Goal: Connect with others: Connect with others

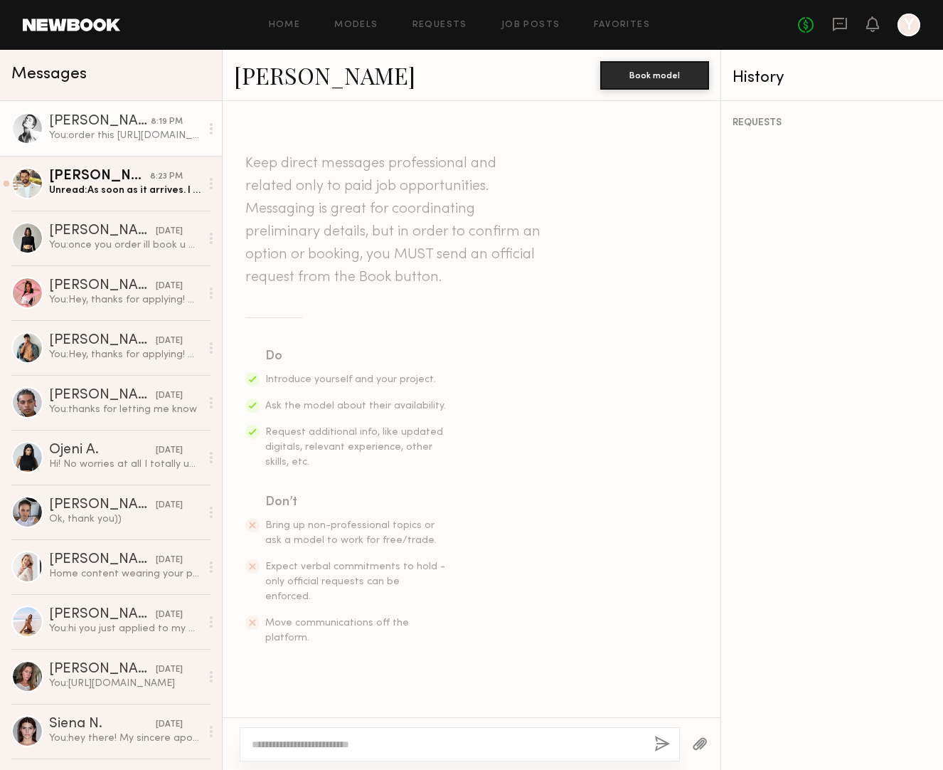
scroll to position [1026, 0]
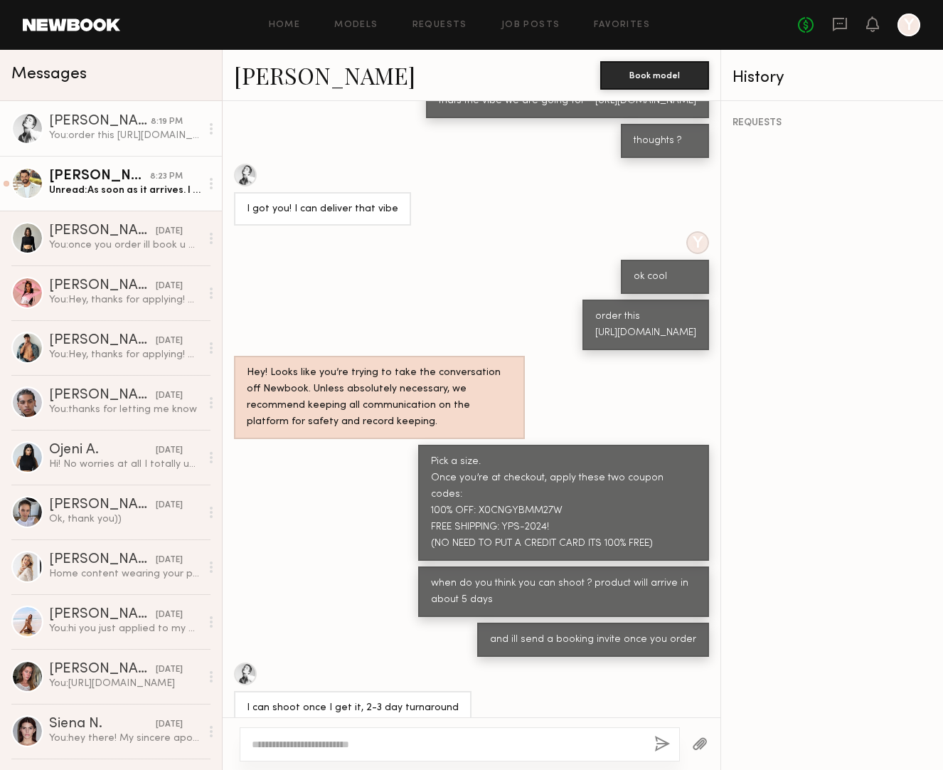
click at [129, 197] on link "[PERSON_NAME] 8:23 PM Unread: As soon as it arrives. I can probably be done by …" at bounding box center [111, 183] width 222 height 55
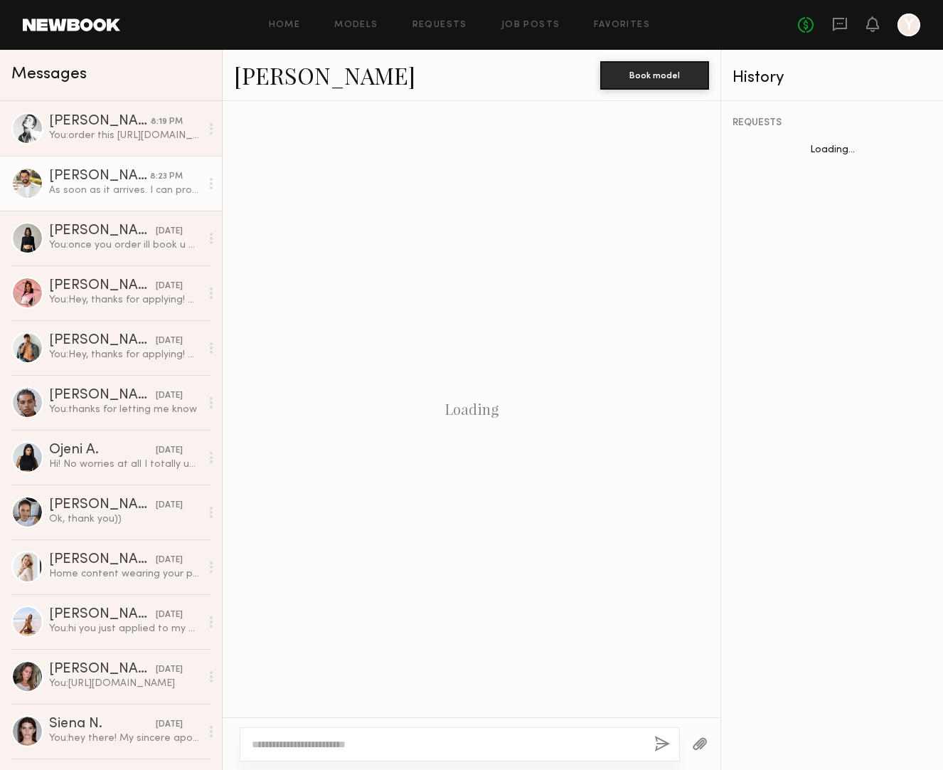
scroll to position [989, 0]
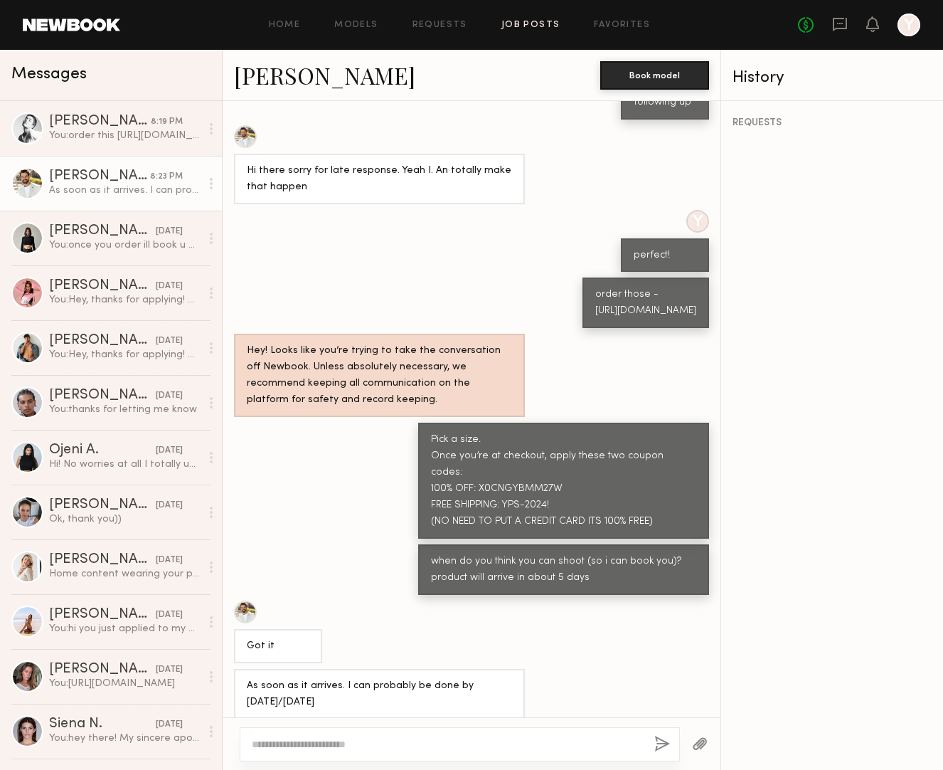
click at [520, 21] on link "Job Posts" at bounding box center [531, 25] width 59 height 9
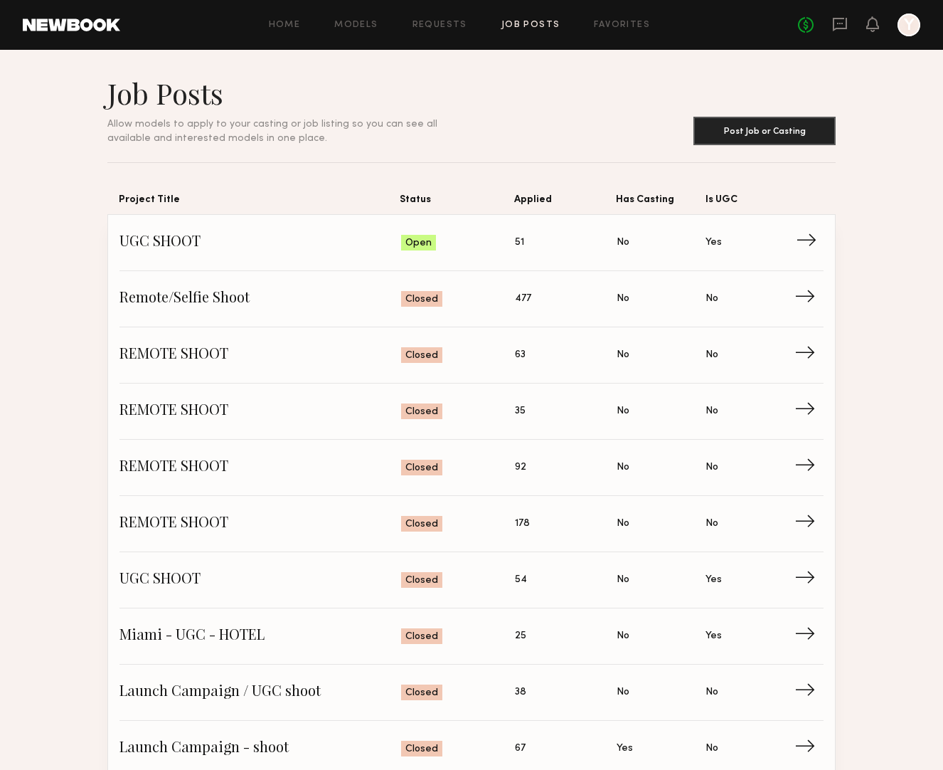
click at [171, 239] on span "UGC SHOOT" at bounding box center [261, 242] width 282 height 21
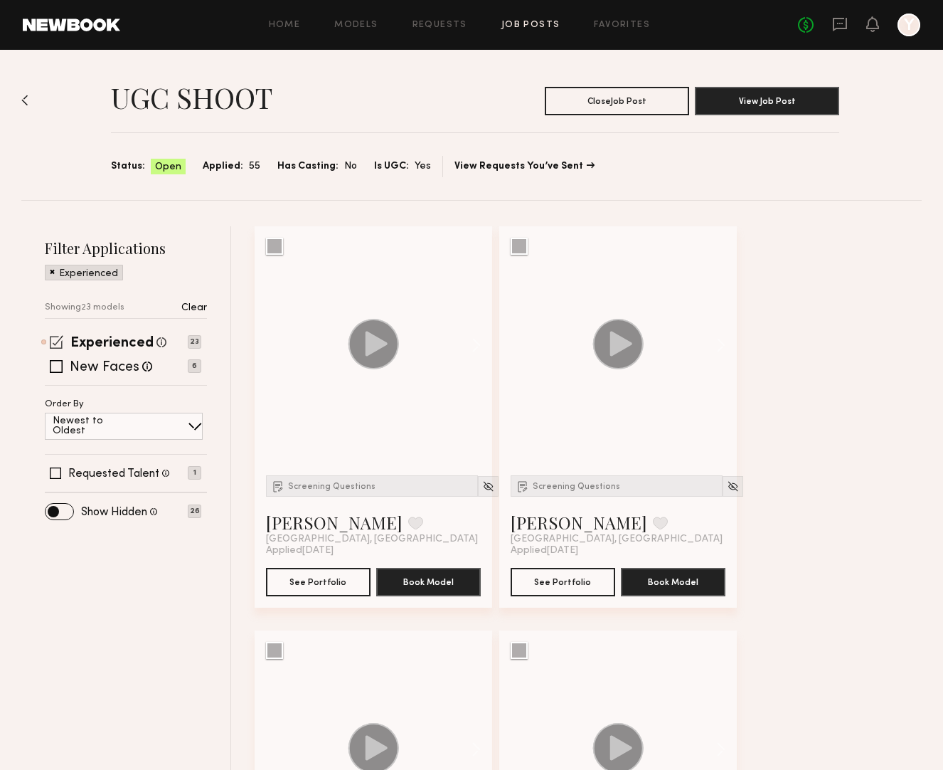
click at [58, 340] on span at bounding box center [57, 342] width 14 height 14
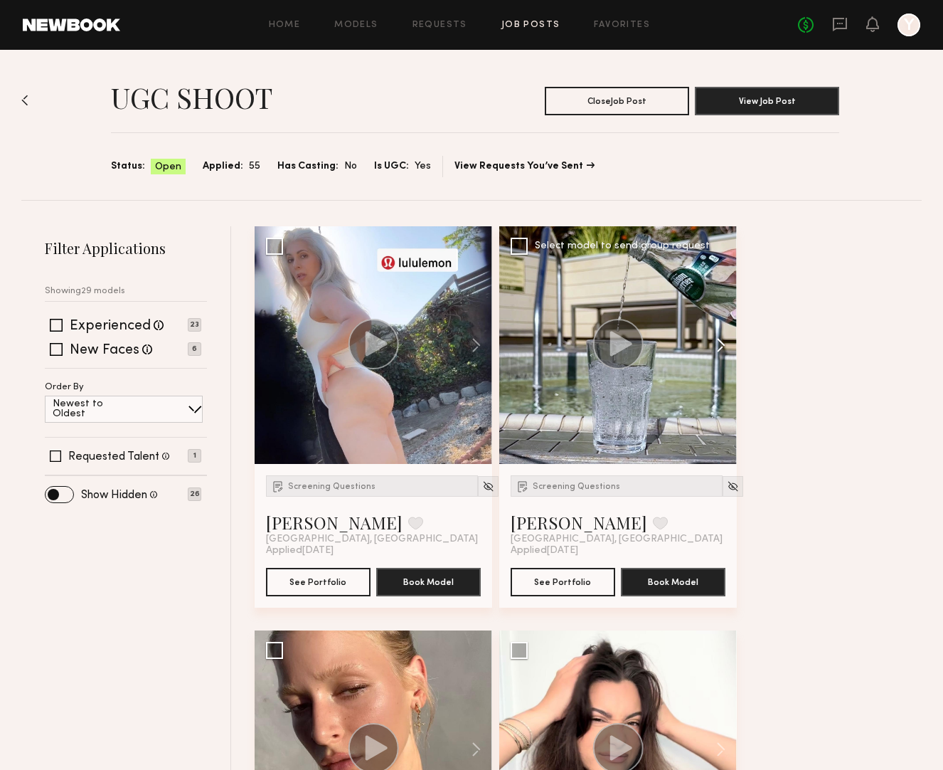
click at [719, 349] on button at bounding box center [714, 345] width 46 height 238
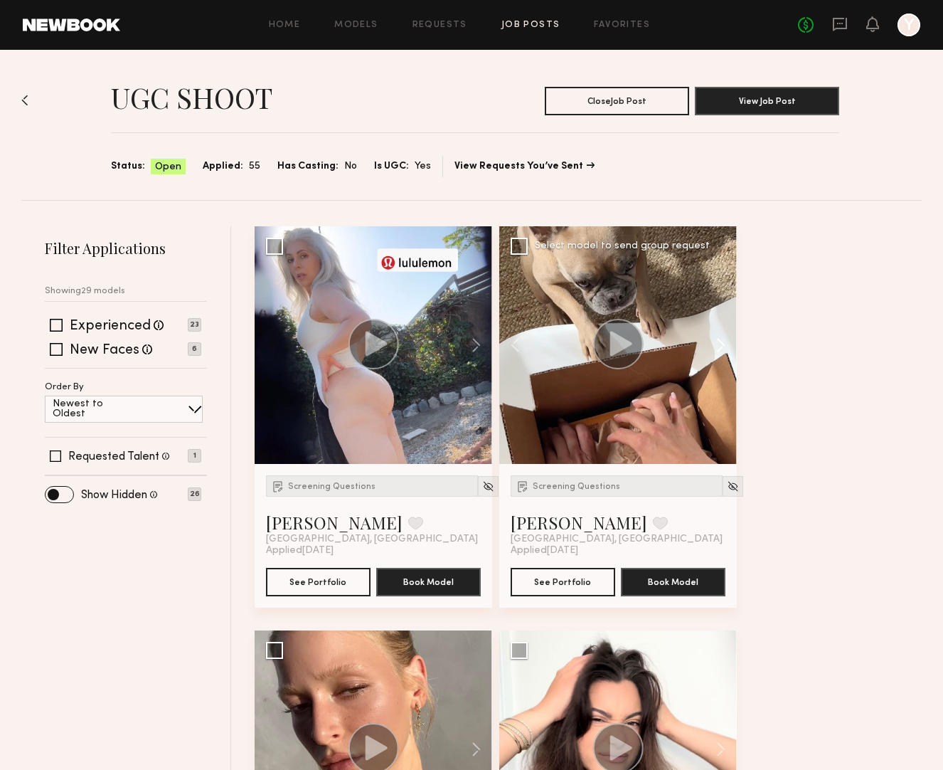
click at [719, 349] on button at bounding box center [714, 345] width 46 height 238
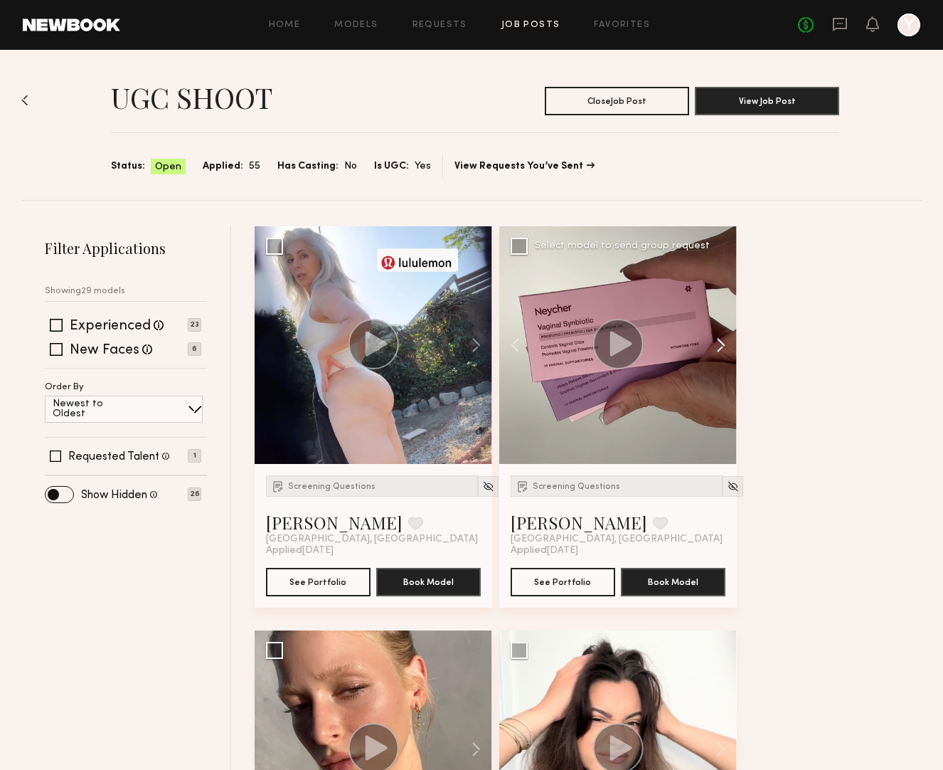
click at [719, 349] on button at bounding box center [714, 345] width 46 height 238
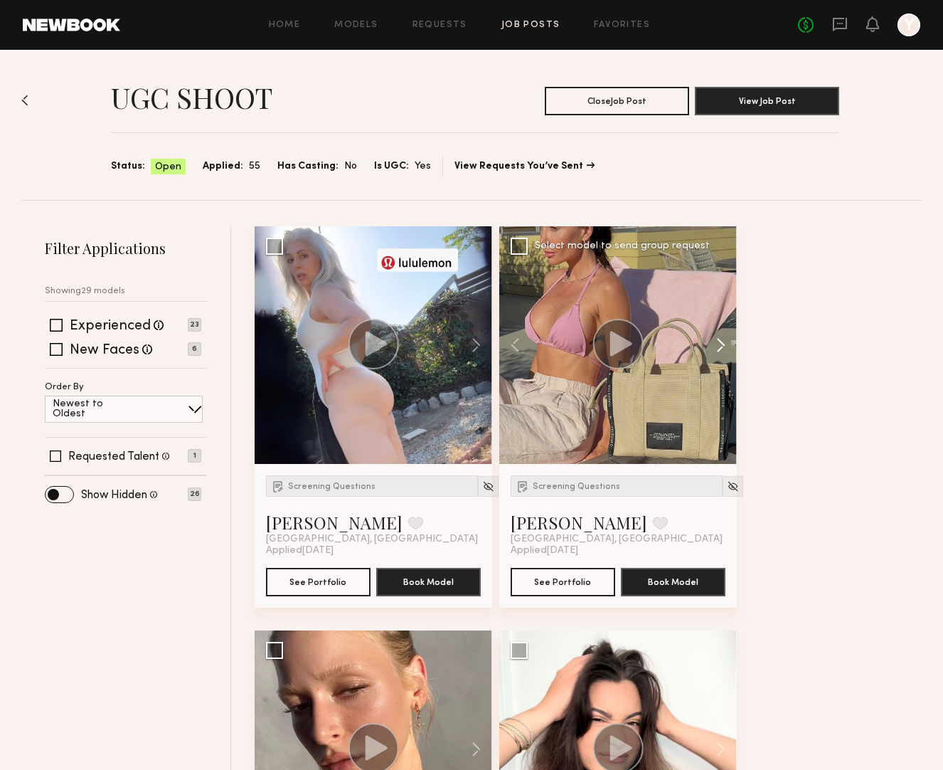
click at [719, 349] on button at bounding box center [714, 345] width 46 height 238
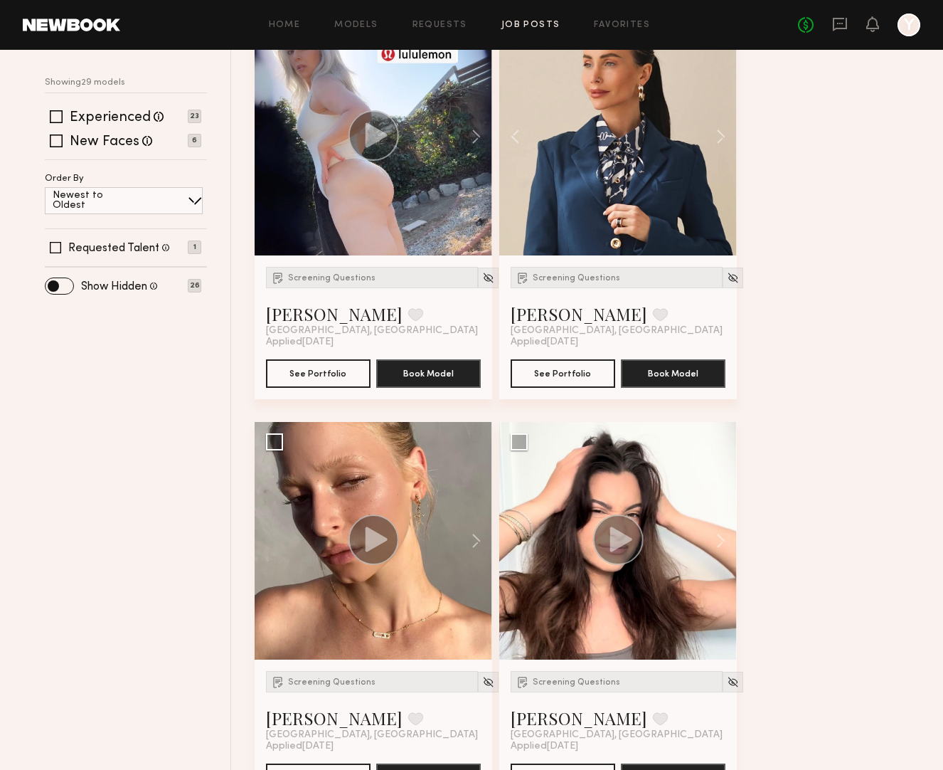
scroll to position [545, 0]
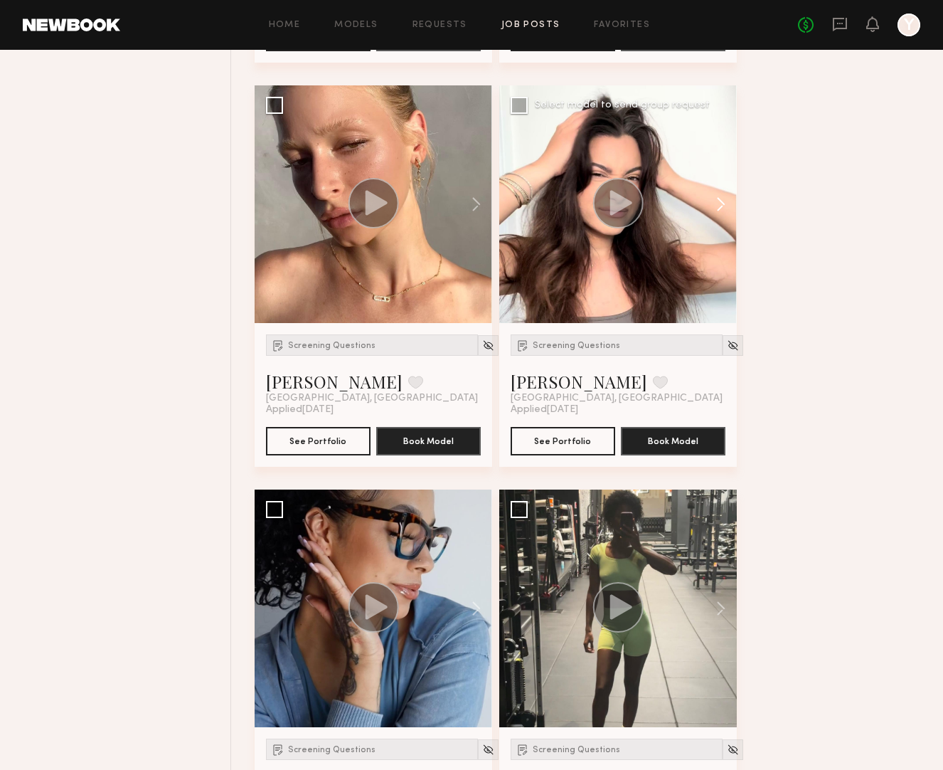
click at [716, 203] on button at bounding box center [714, 204] width 46 height 238
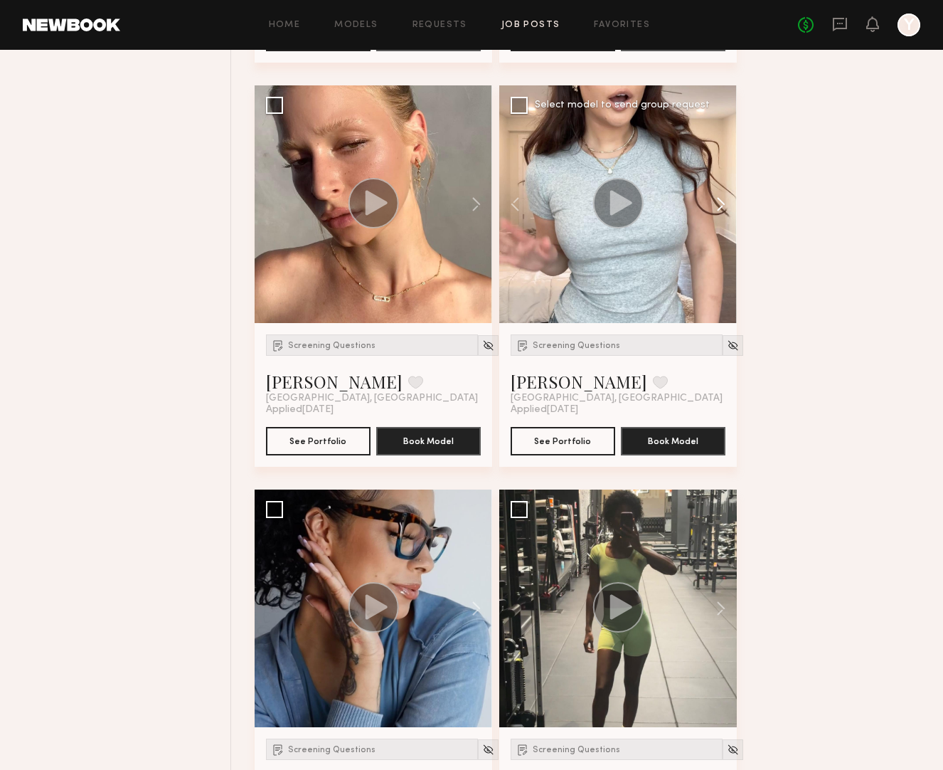
click at [716, 203] on button at bounding box center [714, 204] width 46 height 238
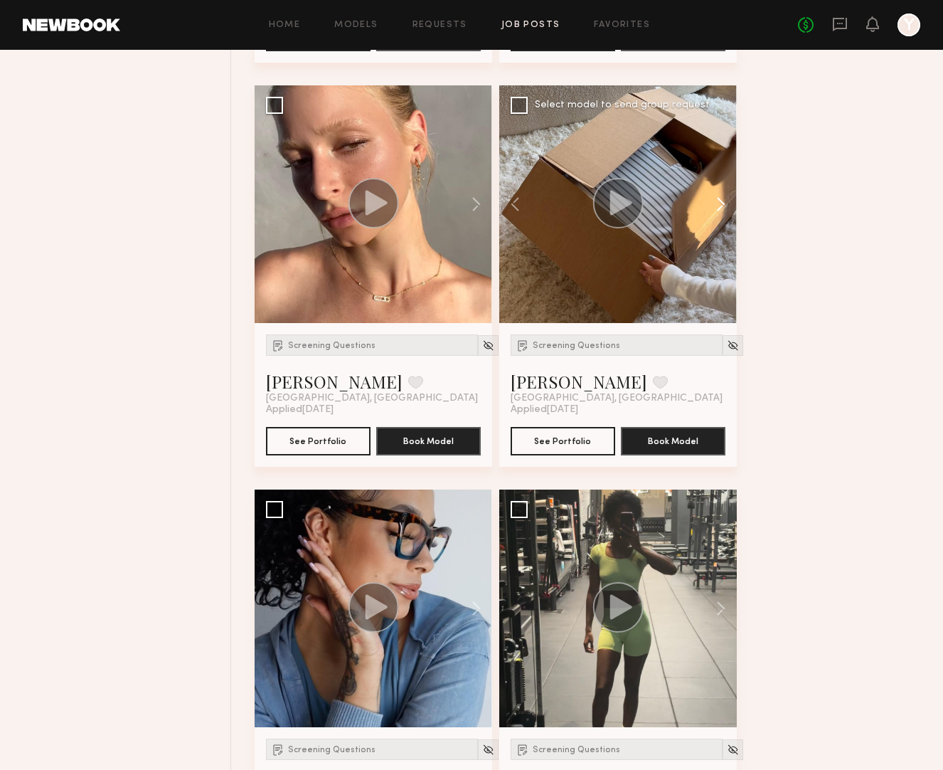
click at [716, 203] on button at bounding box center [714, 204] width 46 height 238
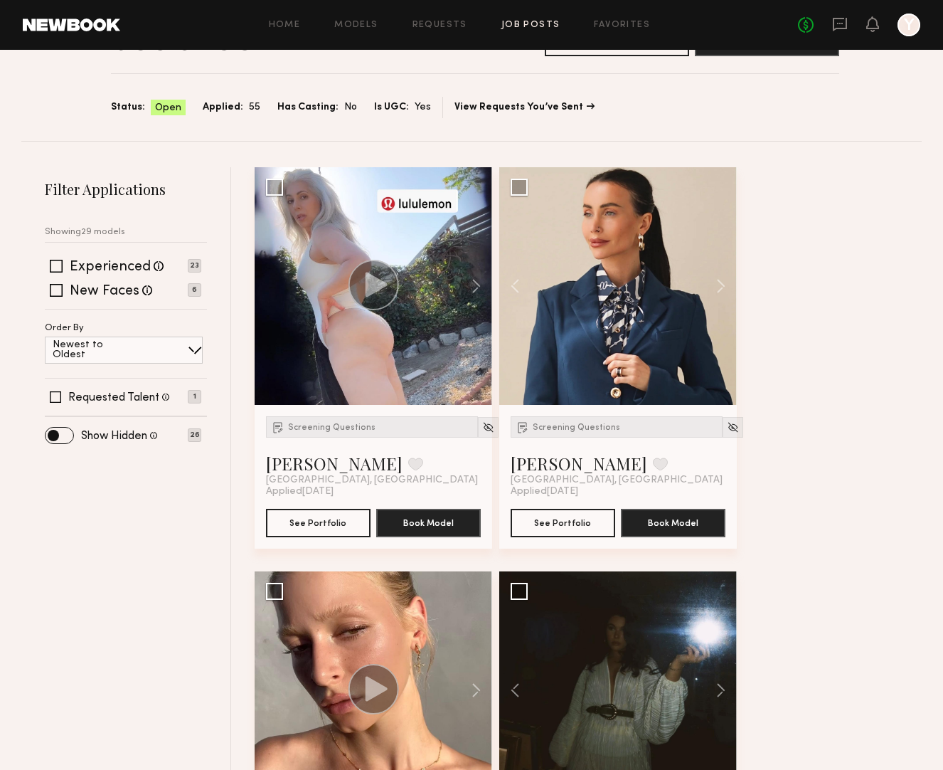
scroll to position [0, 0]
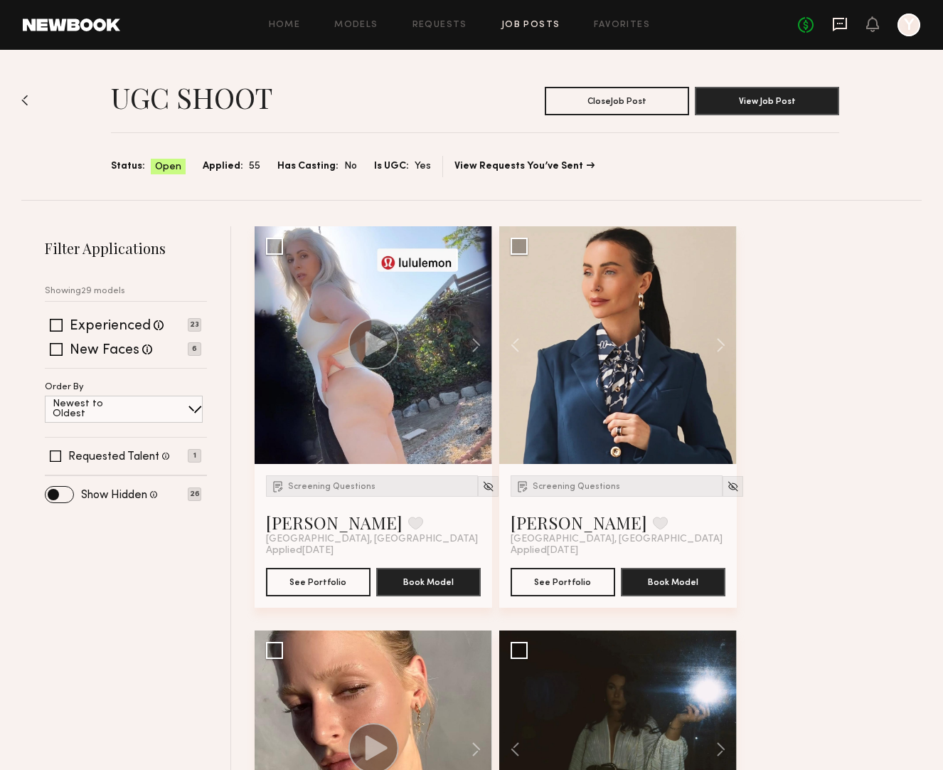
click at [838, 26] on icon at bounding box center [840, 24] width 16 height 16
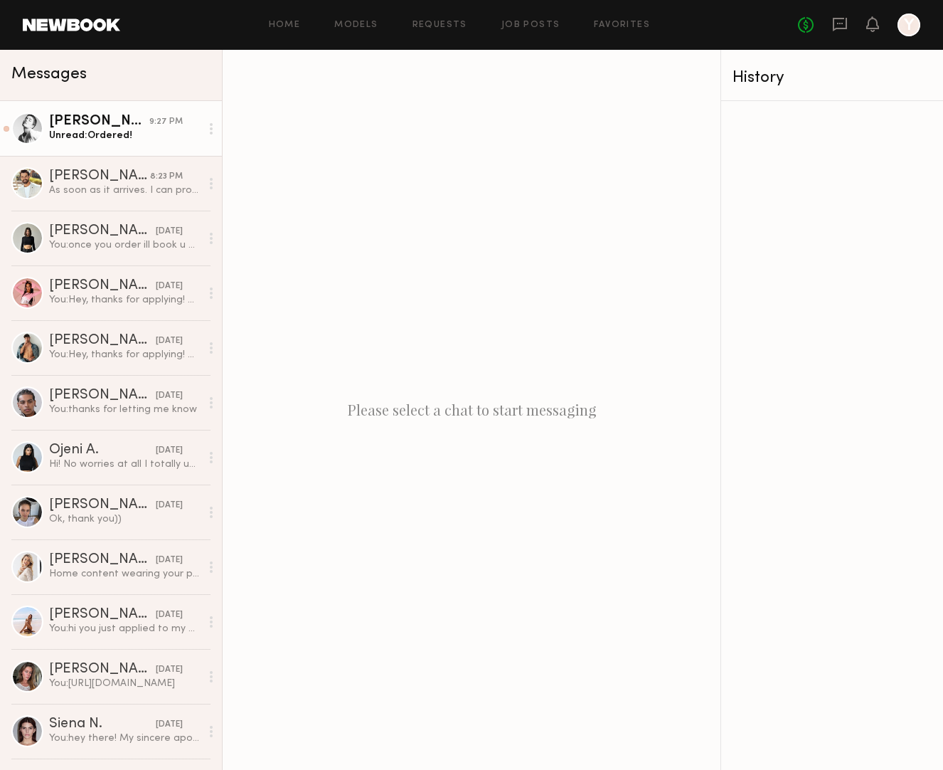
click at [97, 123] on div "[PERSON_NAME]" at bounding box center [99, 122] width 100 height 14
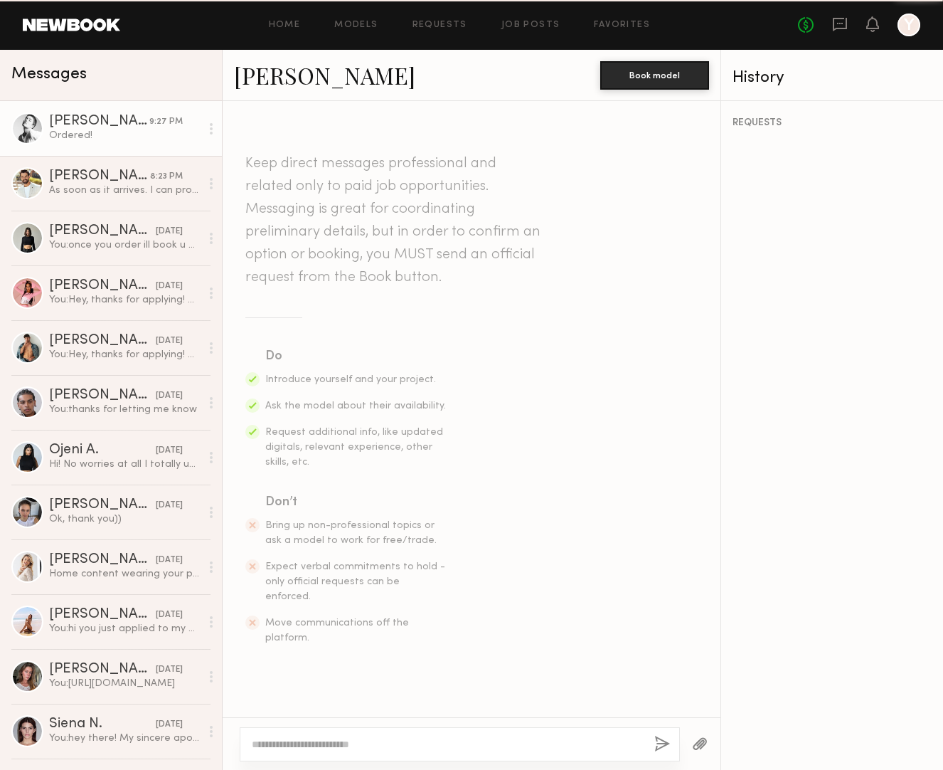
scroll to position [1403, 0]
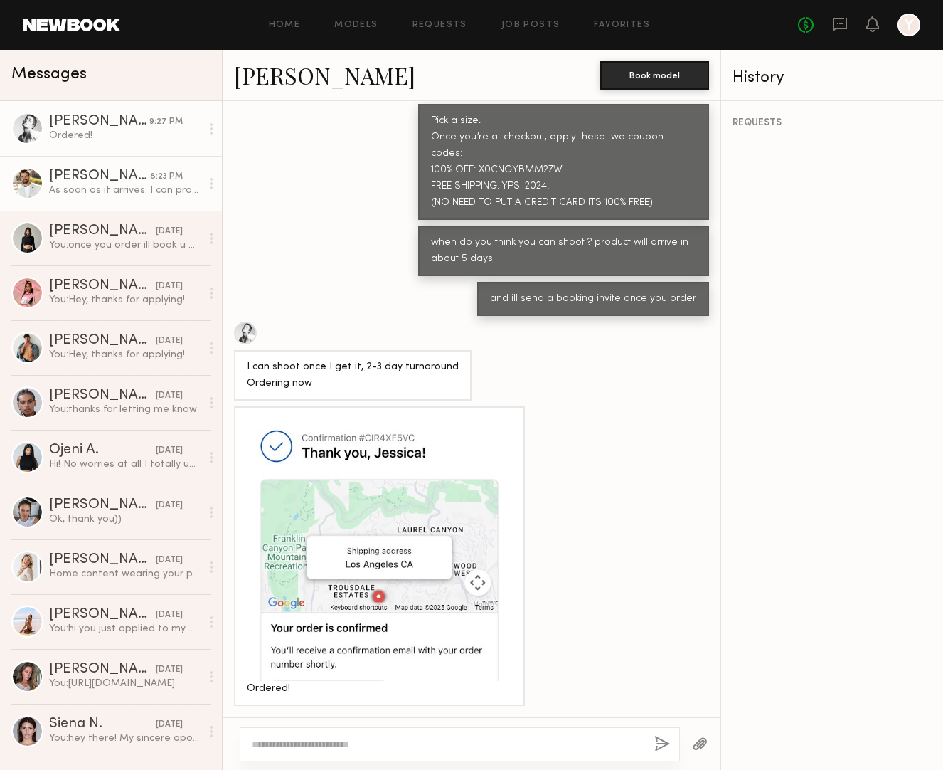
click at [134, 188] on div "As soon as it arrives. I can probably be done by [DATE]/[DATE]" at bounding box center [125, 191] width 152 height 14
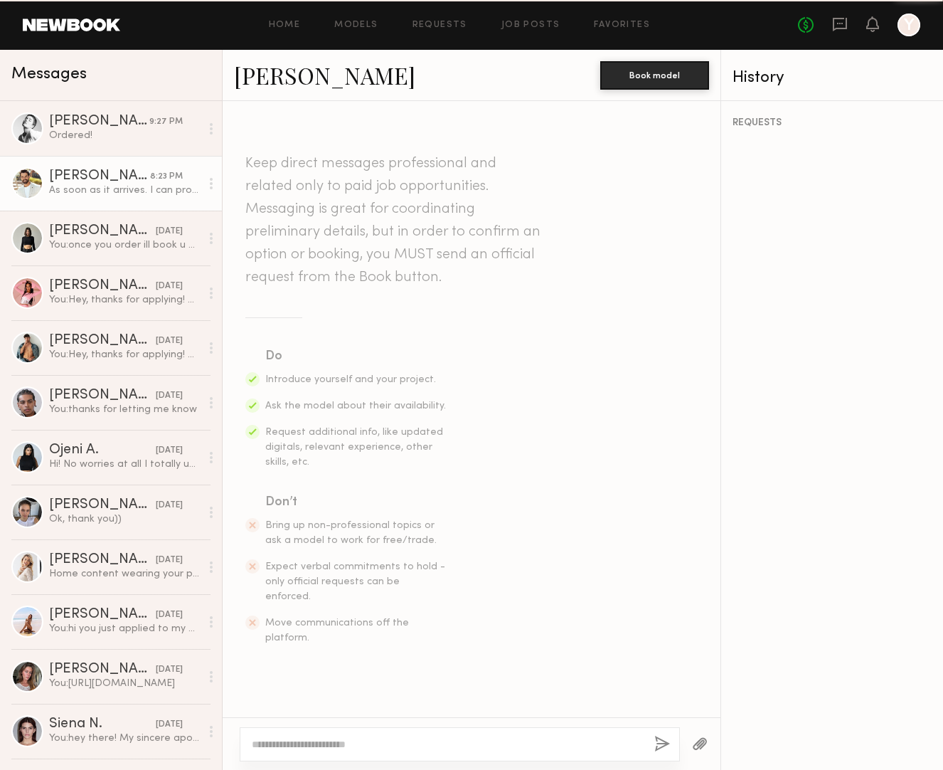
scroll to position [989, 0]
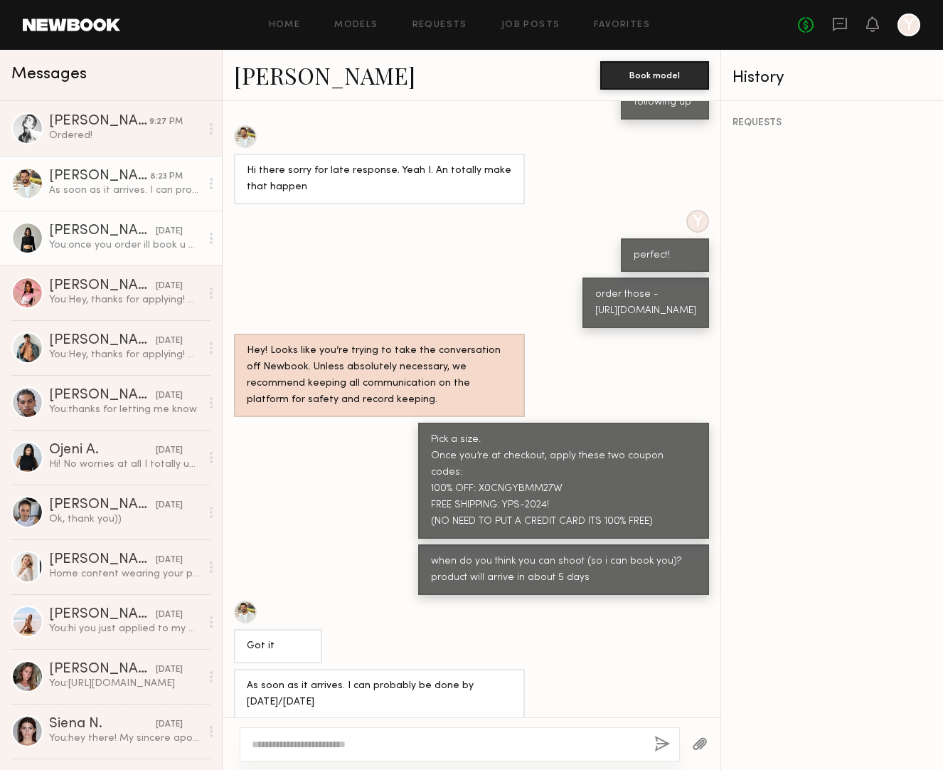
click at [129, 233] on div "[PERSON_NAME]" at bounding box center [102, 231] width 107 height 14
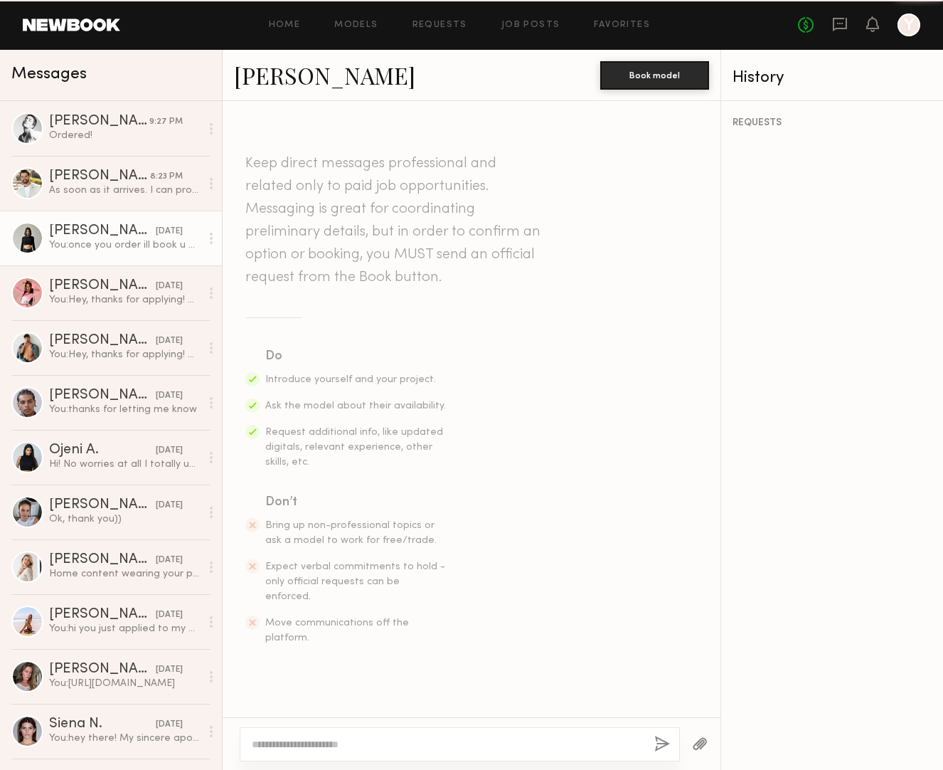
scroll to position [1758, 0]
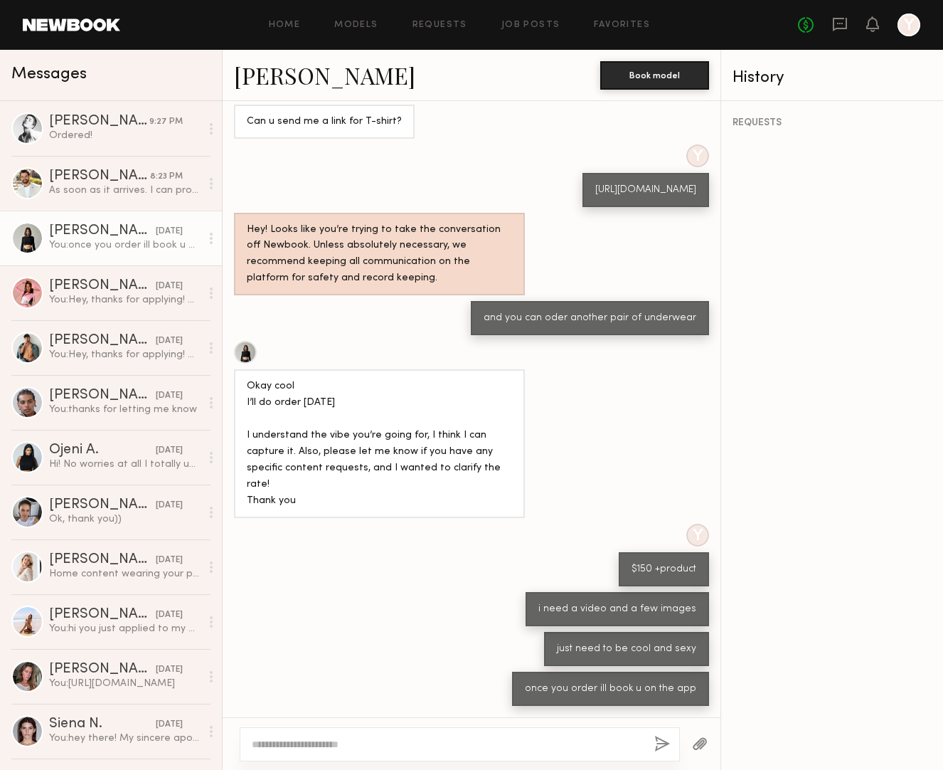
click at [293, 751] on div at bounding box center [460, 744] width 440 height 34
click at [290, 738] on textarea at bounding box center [447, 744] width 391 height 14
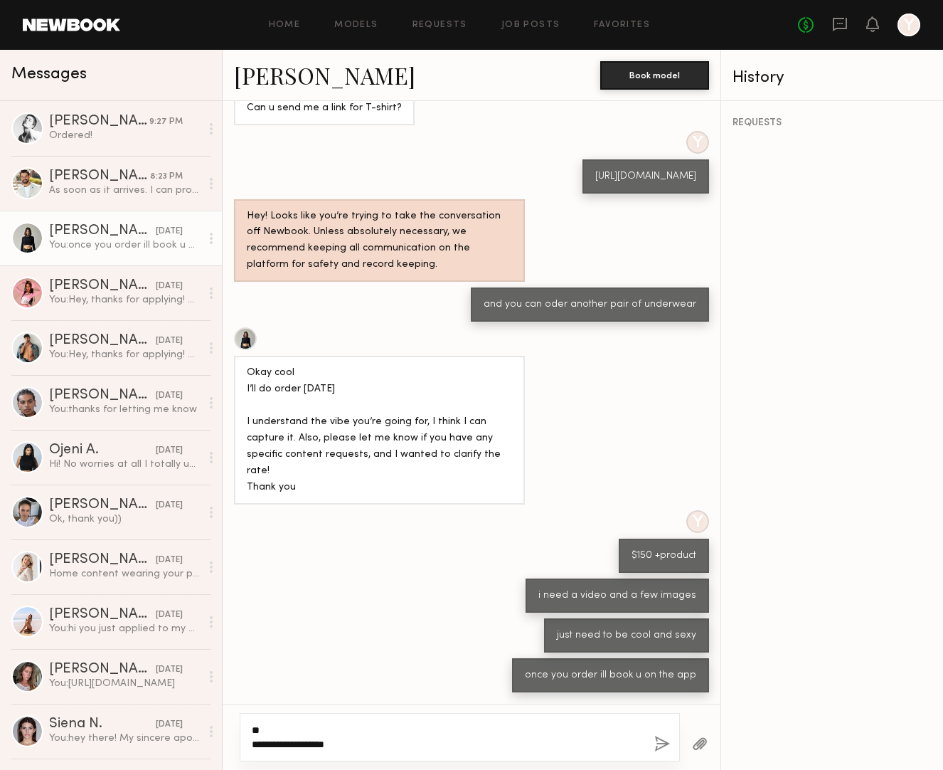
type textarea "**********"
click at [659, 753] on div "**********" at bounding box center [460, 737] width 440 height 48
click at [659, 743] on button "button" at bounding box center [662, 745] width 16 height 18
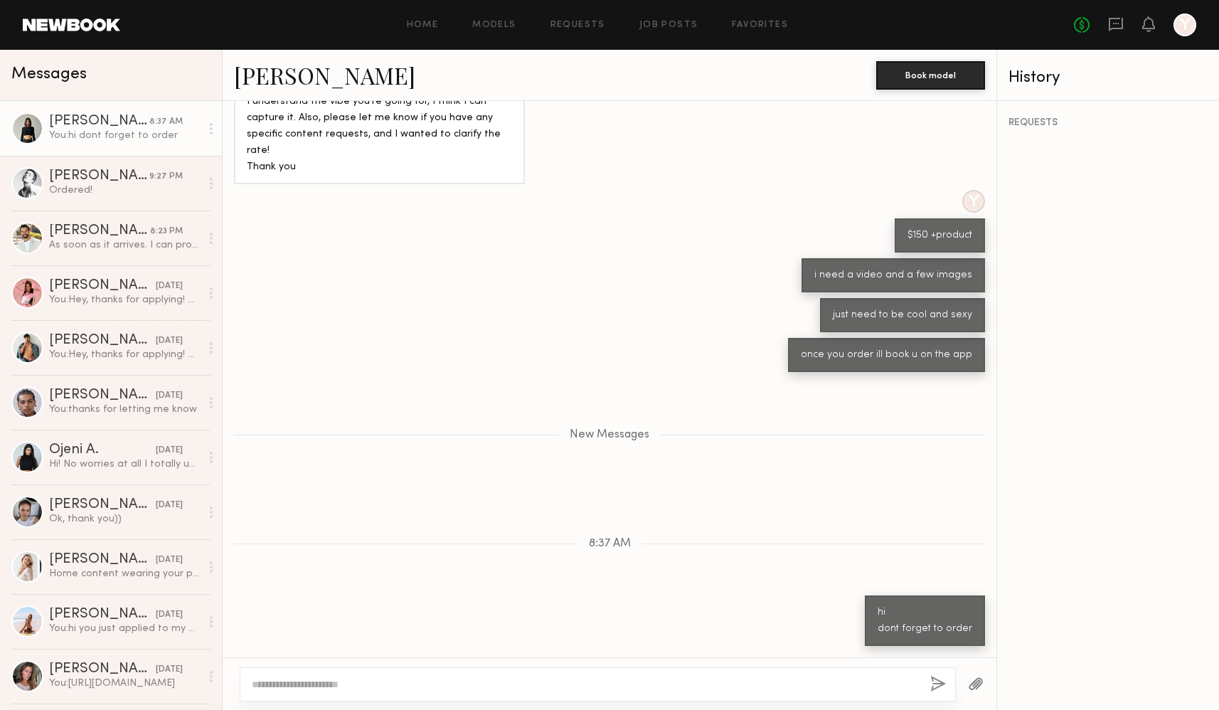
scroll to position [1889, 0]
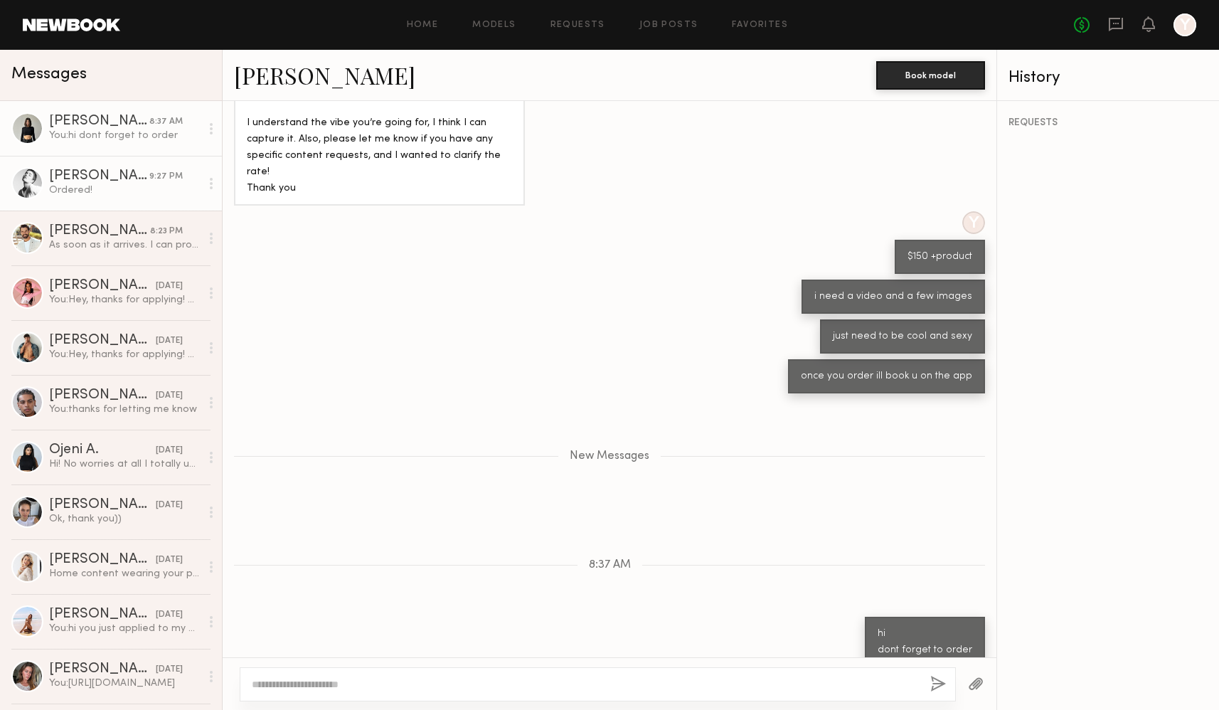
click at [65, 190] on div "Ordered!" at bounding box center [125, 191] width 152 height 14
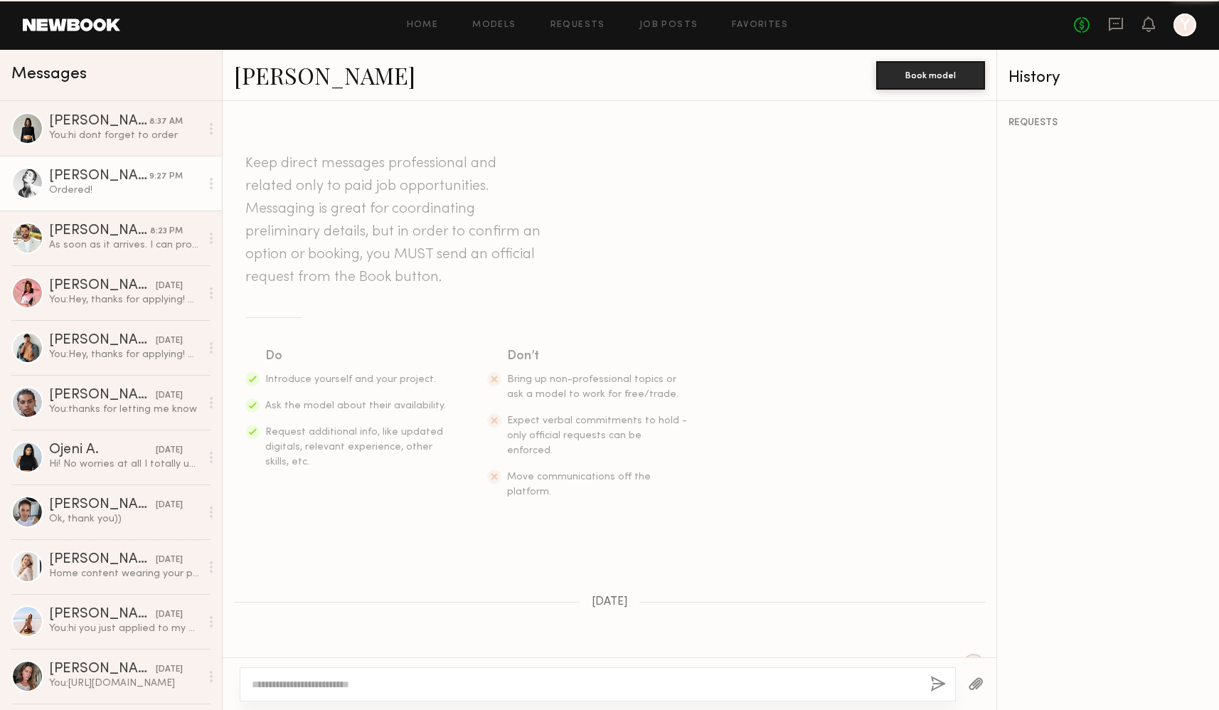
scroll to position [1307, 0]
